Goal: Task Accomplishment & Management: Manage account settings

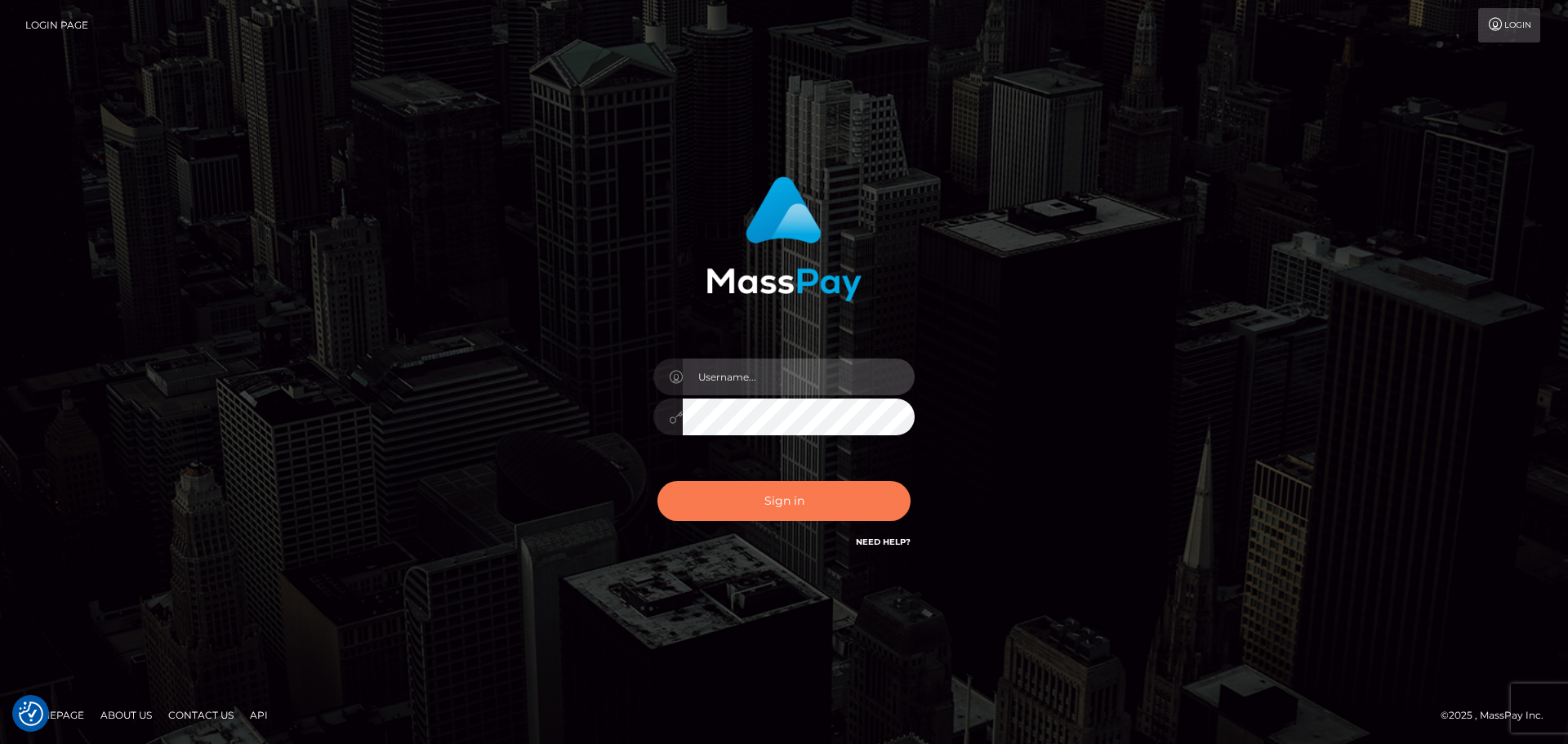
type input "Victor.rollacan"
click at [821, 507] on button "Sign in" at bounding box center [784, 501] width 253 height 40
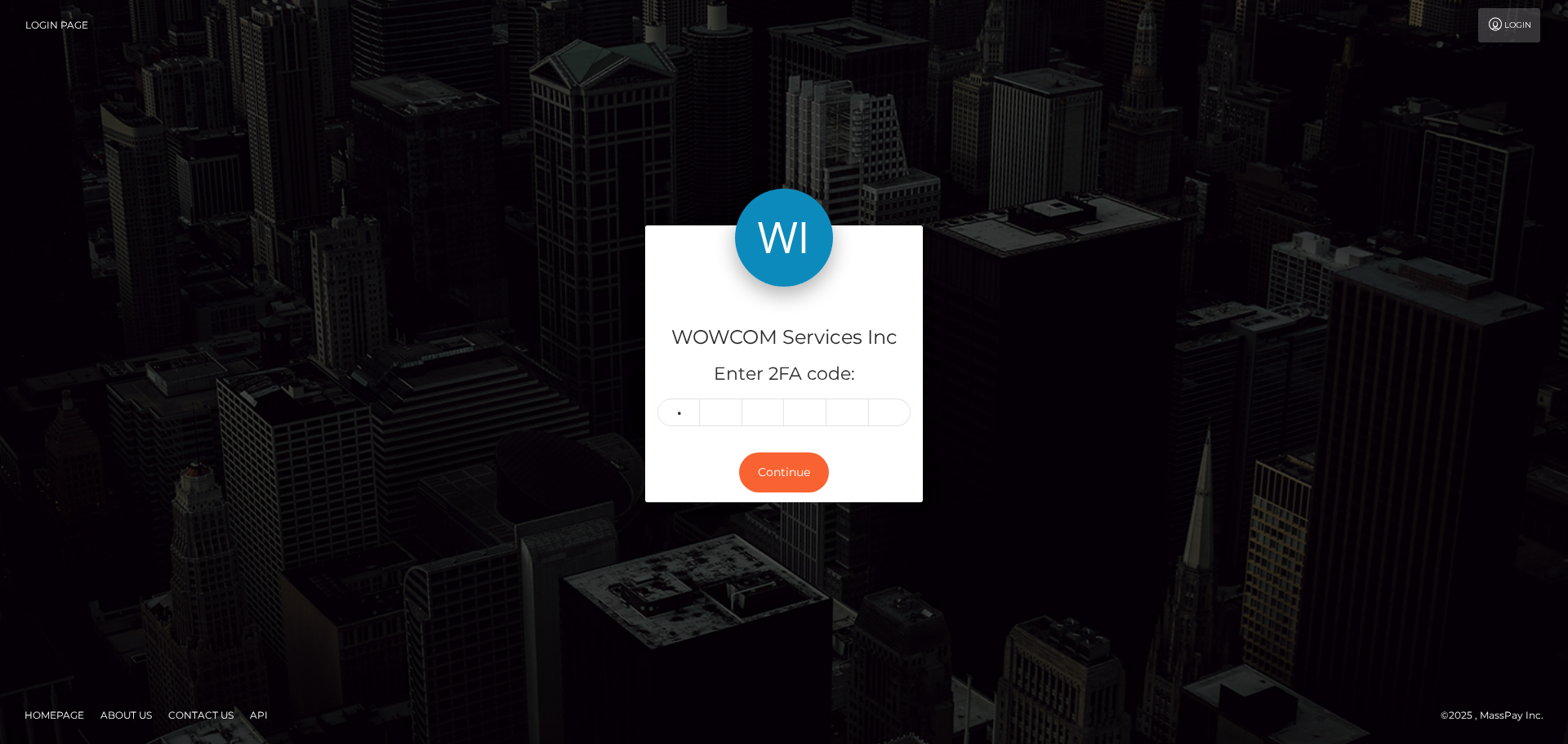
type input "0"
type input "2"
type input "1"
type input "4"
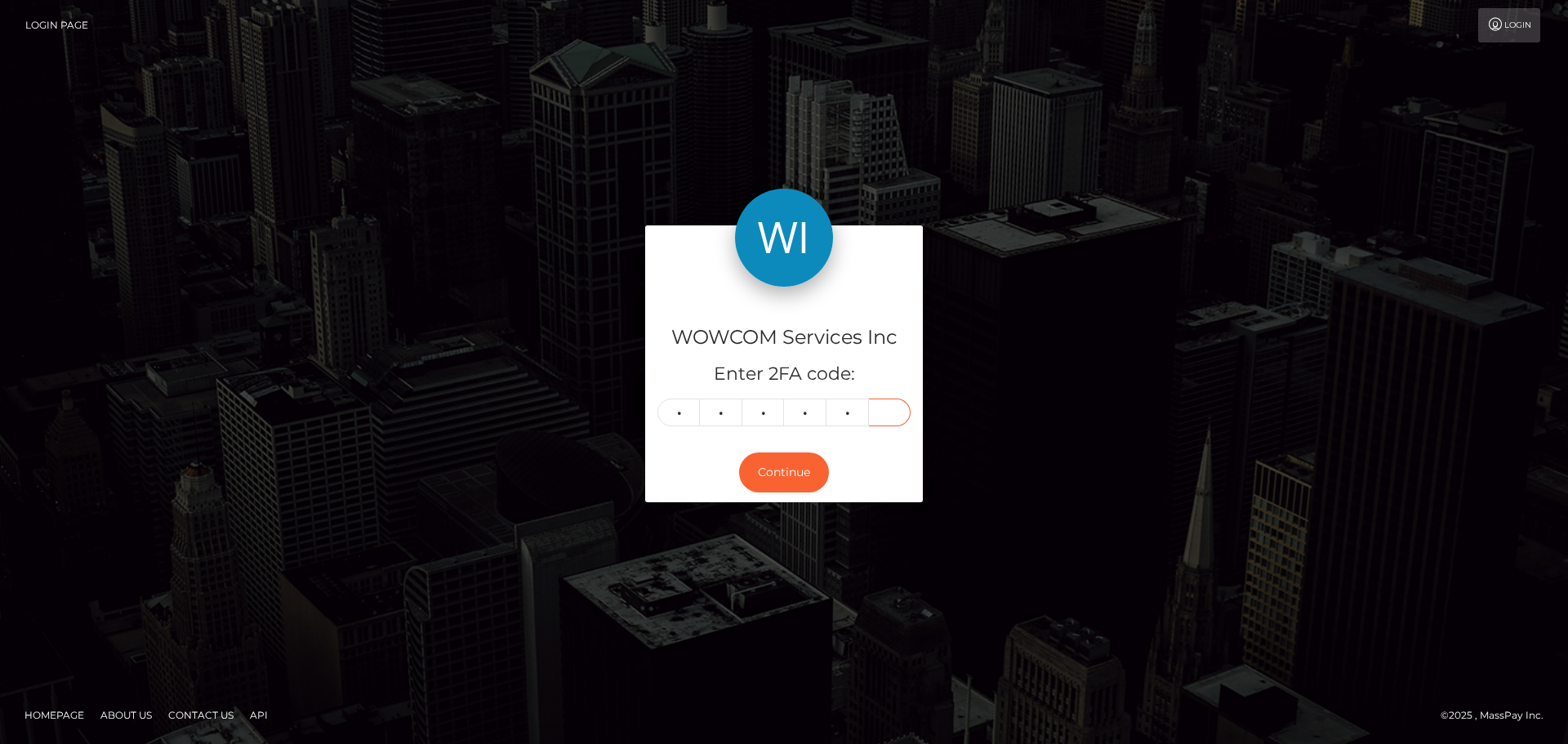
type input "1"
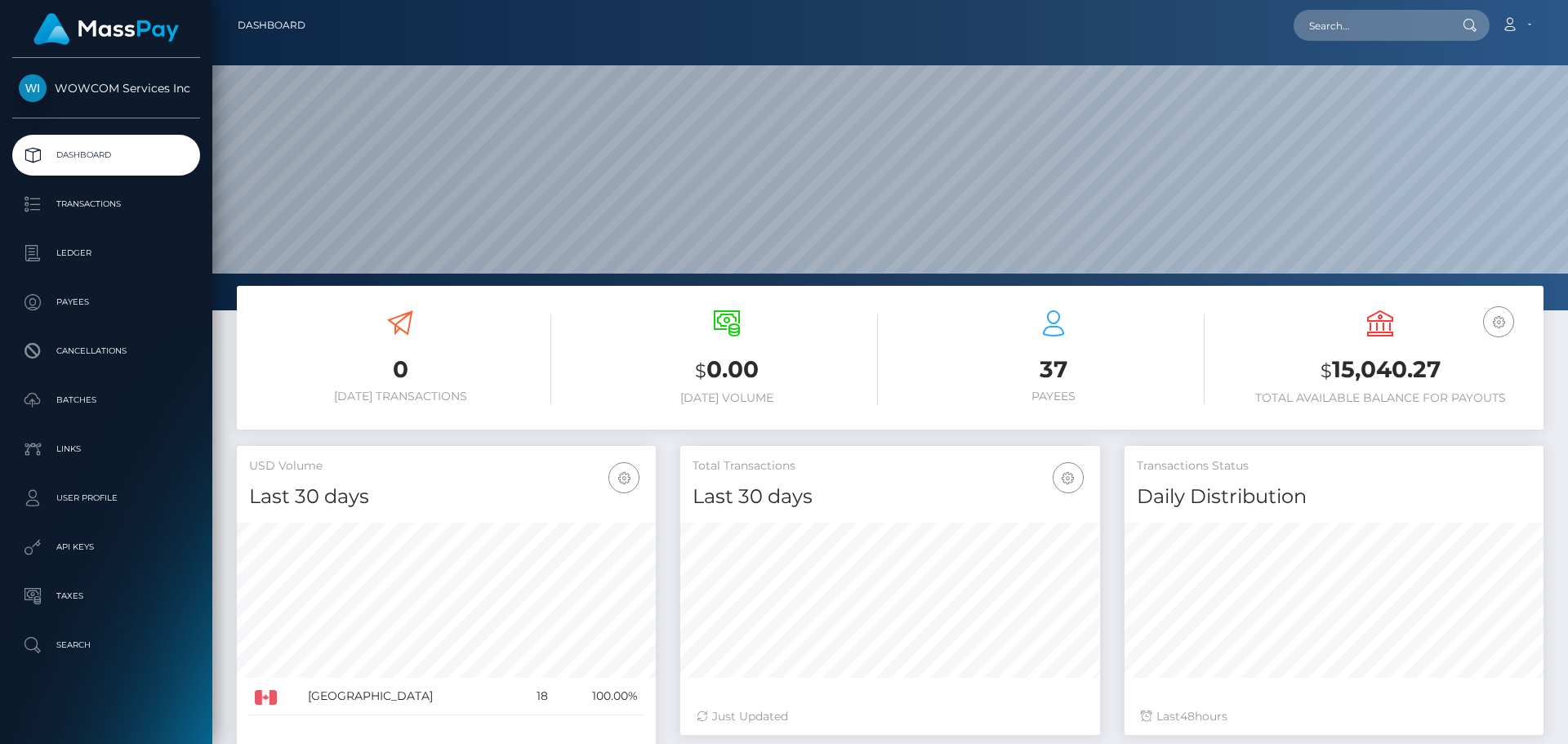
scroll to position [290, 420]
click at [1374, 362] on h3 "$ 15,040.27" at bounding box center [1380, 370] width 302 height 33
copy h3 "15,040.27"
click at [1536, 21] on link "Account" at bounding box center [1516, 25] width 48 height 34
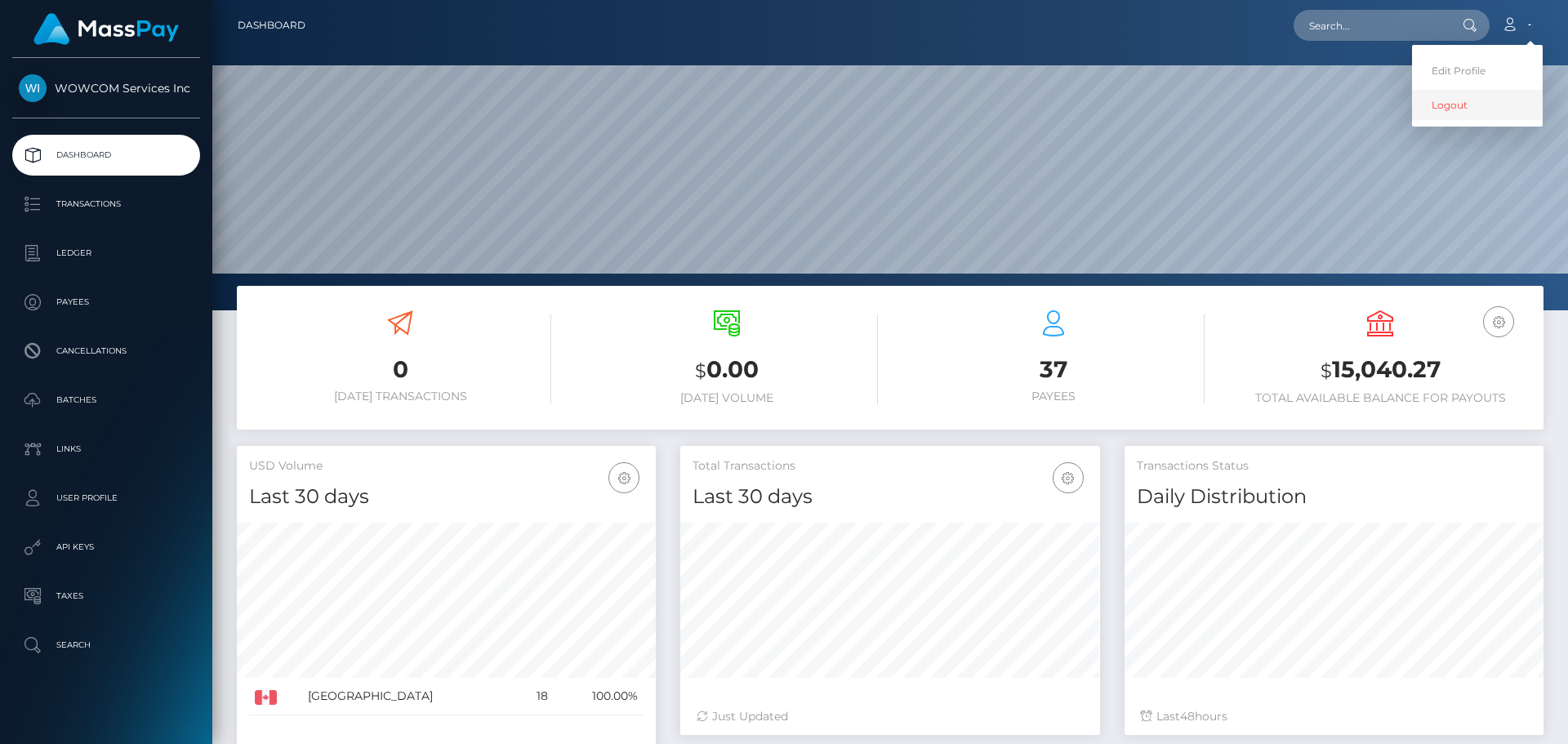
click at [1497, 109] on link "Logout" at bounding box center [1477, 105] width 131 height 30
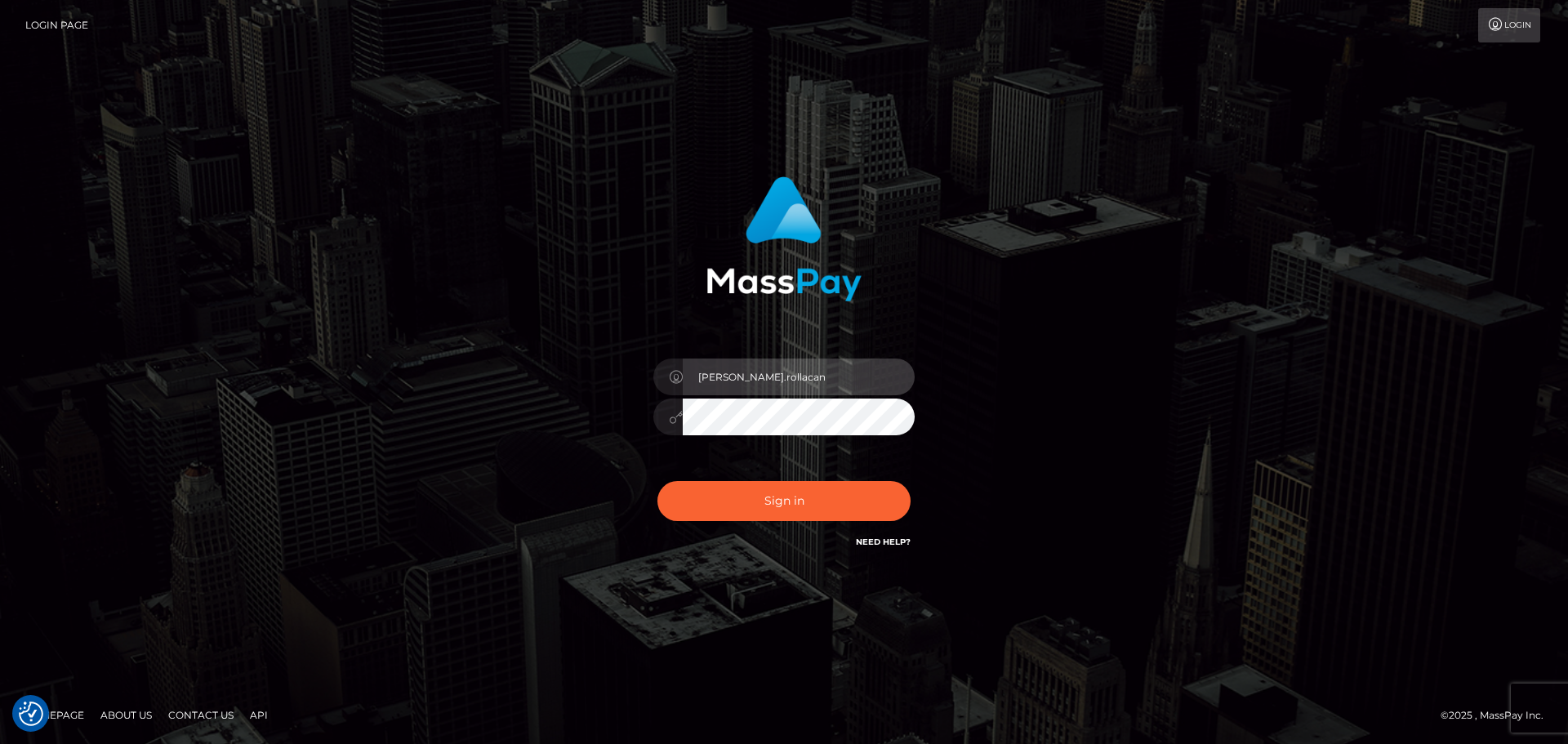
click at [782, 386] on input "Victor.rollacan" at bounding box center [798, 377] width 232 height 37
type input "Victor.wowcan2"
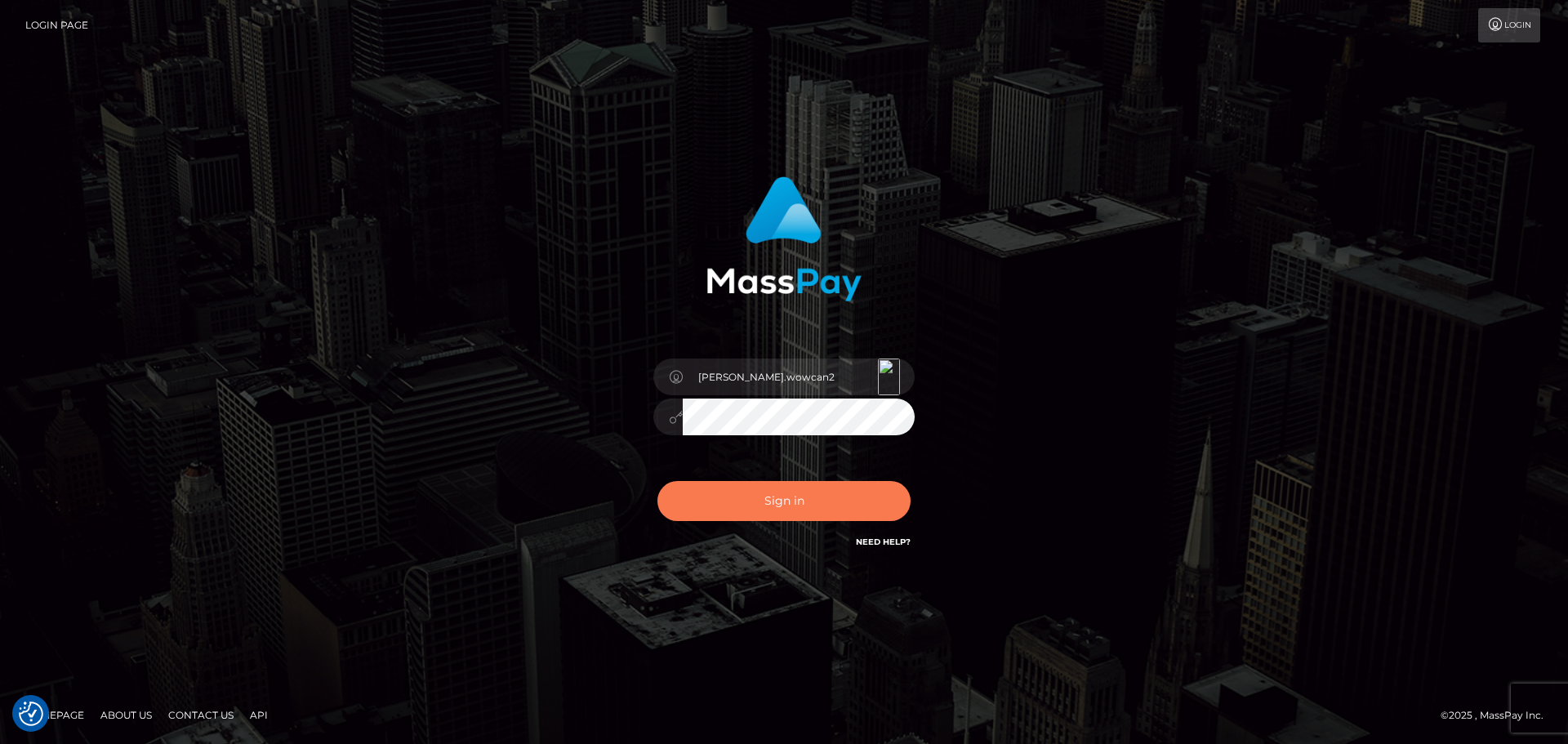
click at [852, 490] on button "Sign in" at bounding box center [784, 501] width 253 height 40
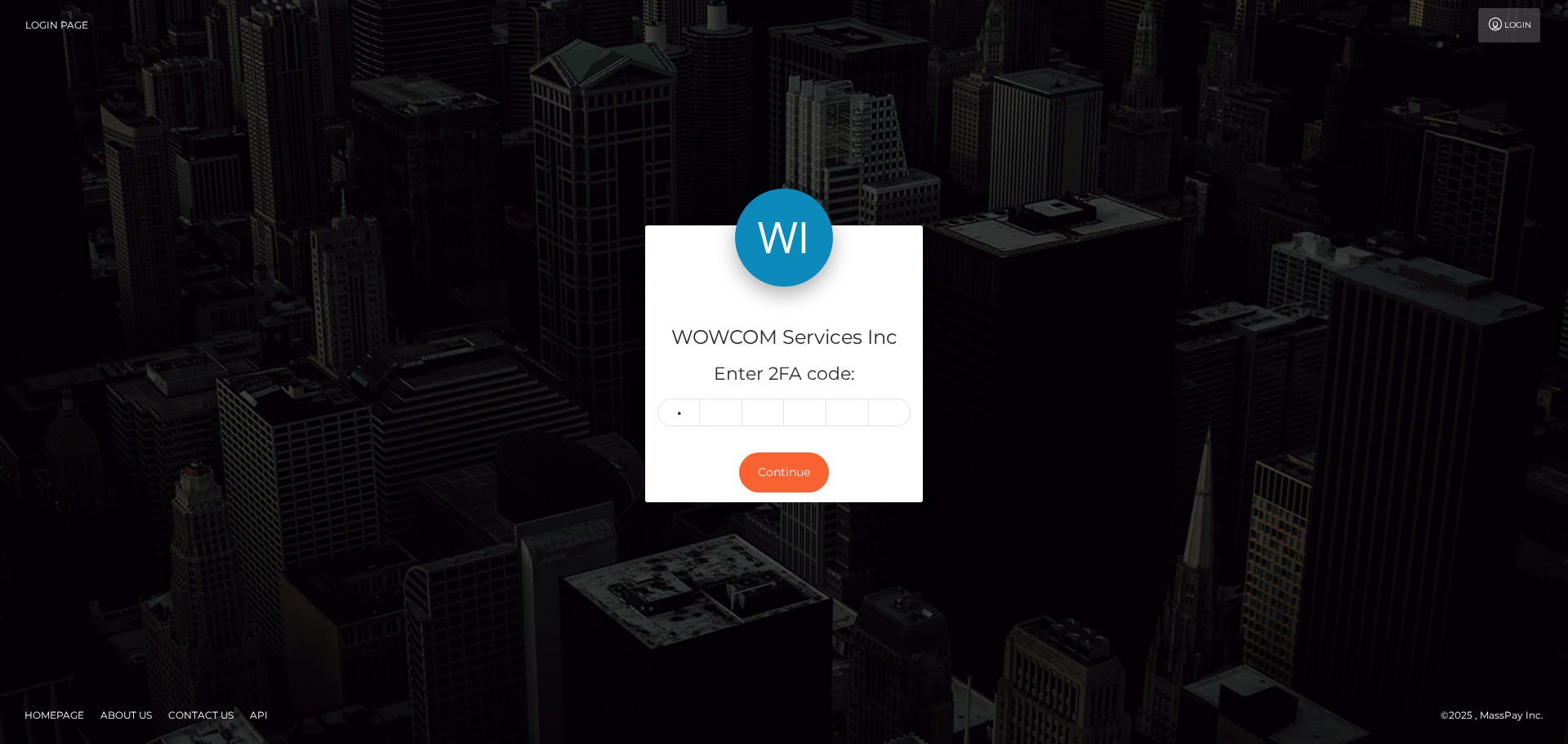
type input "3"
type input "9"
type input "2"
type input "9"
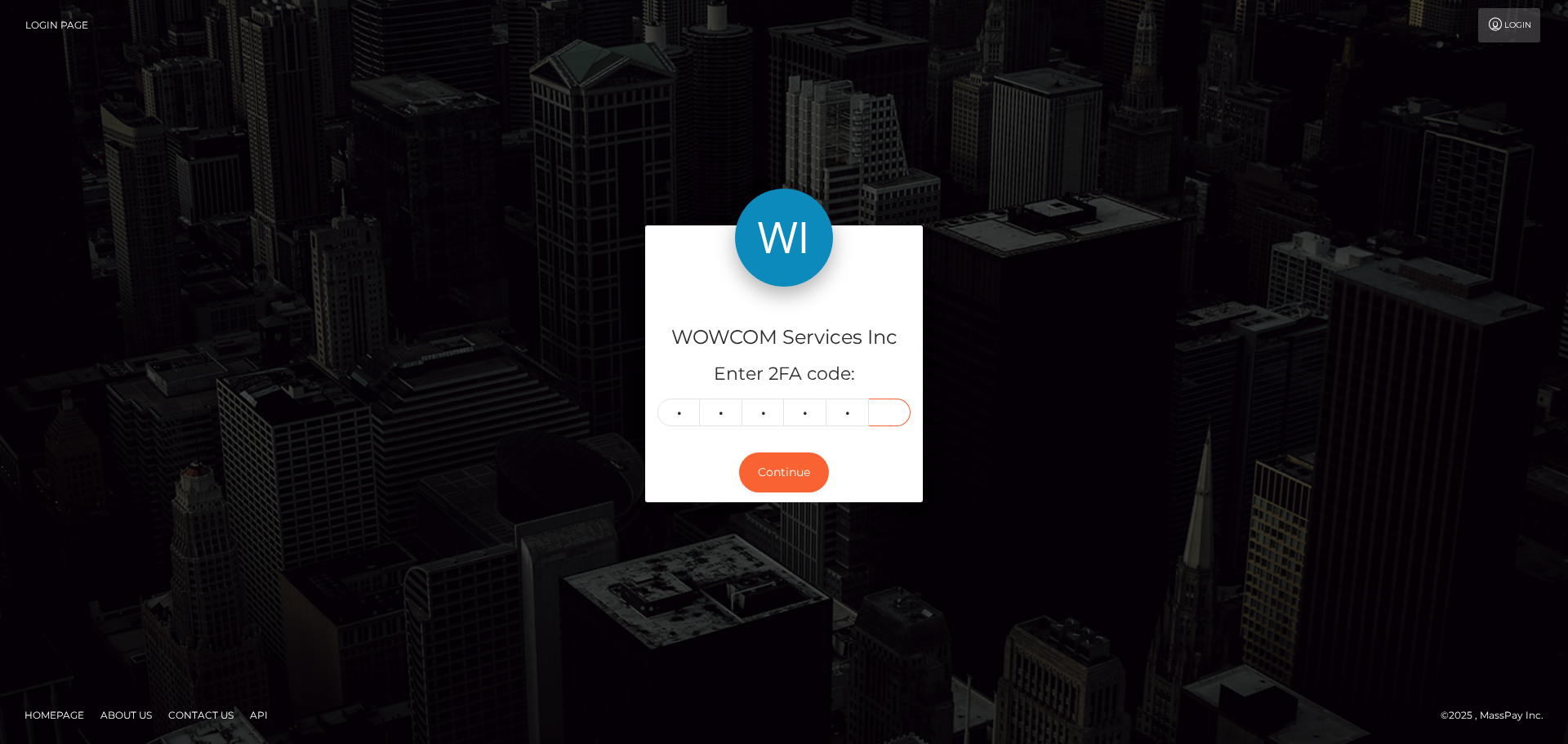
type input "2"
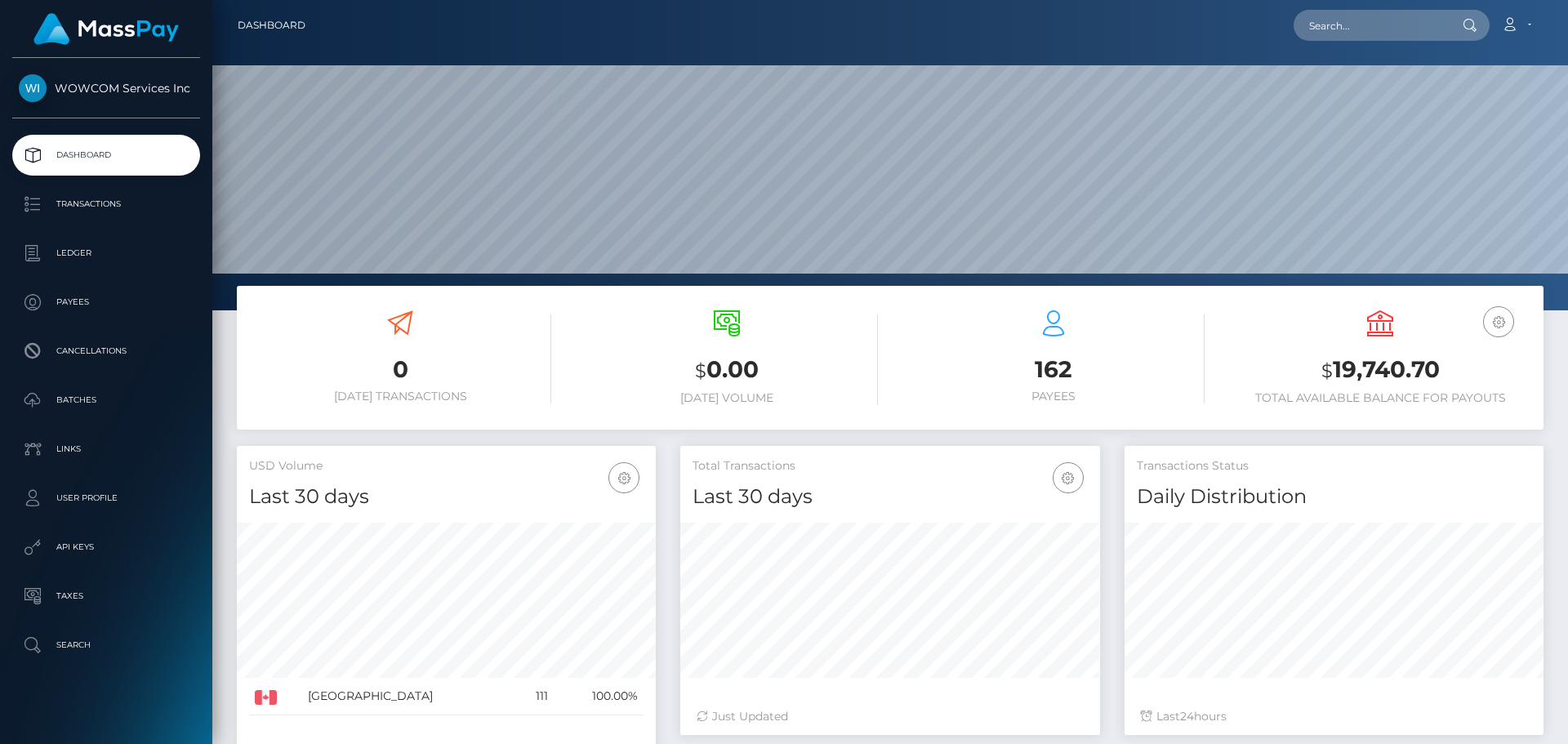
scroll to position [290, 420]
click at [1357, 361] on h3 "$ 19,740.70" at bounding box center [1380, 370] width 302 height 33
copy h3 "19,740.70"
